Goal: Information Seeking & Learning: Learn about a topic

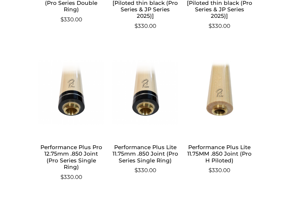
scroll to position [502, 0]
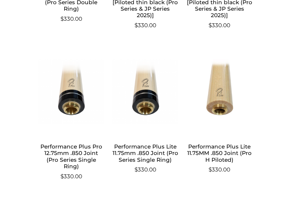
click at [142, 96] on img at bounding box center [145, 91] width 66 height 87
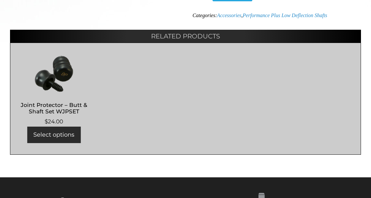
scroll to position [368, 0]
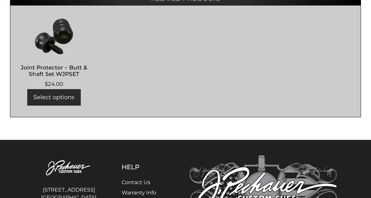
click at [65, 97] on link "Select options" at bounding box center [53, 97] width 53 height 16
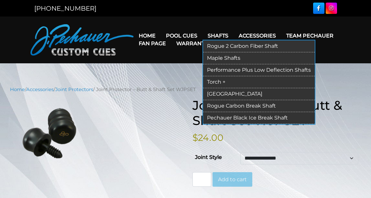
click at [219, 33] on link "Shafts" at bounding box center [217, 35] width 31 height 16
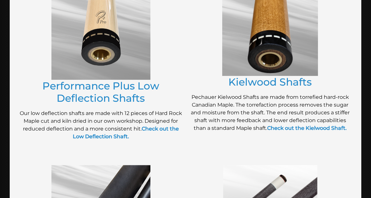
scroll to position [338, 0]
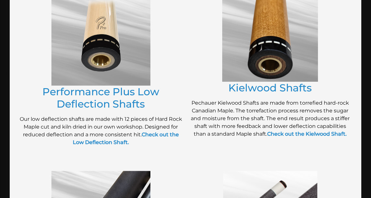
click at [260, 56] on img at bounding box center [270, 34] width 96 height 95
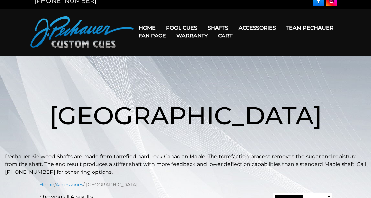
scroll to position [5, 0]
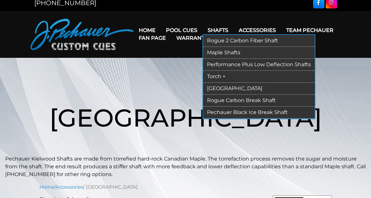
click at [227, 51] on link "Maple Shafts" at bounding box center [258, 53] width 111 height 12
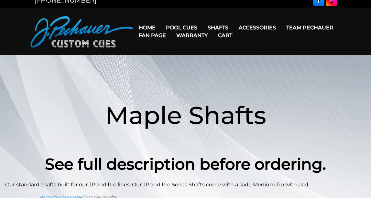
scroll to position [3, 0]
